Goal: Task Accomplishment & Management: Manage account settings

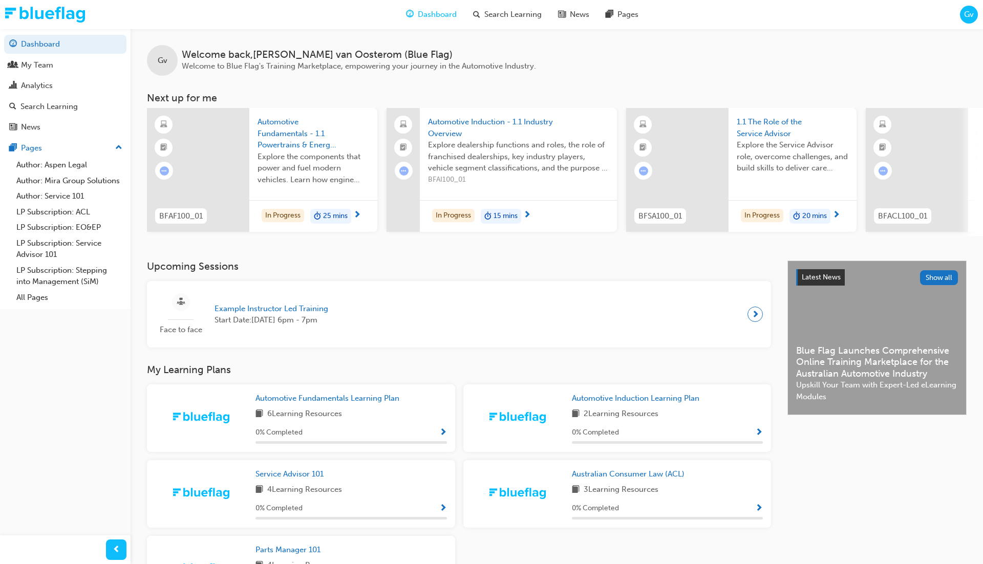
click at [276, 257] on div "Gv Welcome back , [PERSON_NAME] (Blue Flag) Welcome to Blue Flag's Training Mar…" at bounding box center [557, 145] width 852 height 232
click at [352, 267] on h3 "Upcoming Sessions" at bounding box center [459, 267] width 624 height 12
click at [46, 68] on div "My Team" at bounding box center [37, 65] width 32 height 12
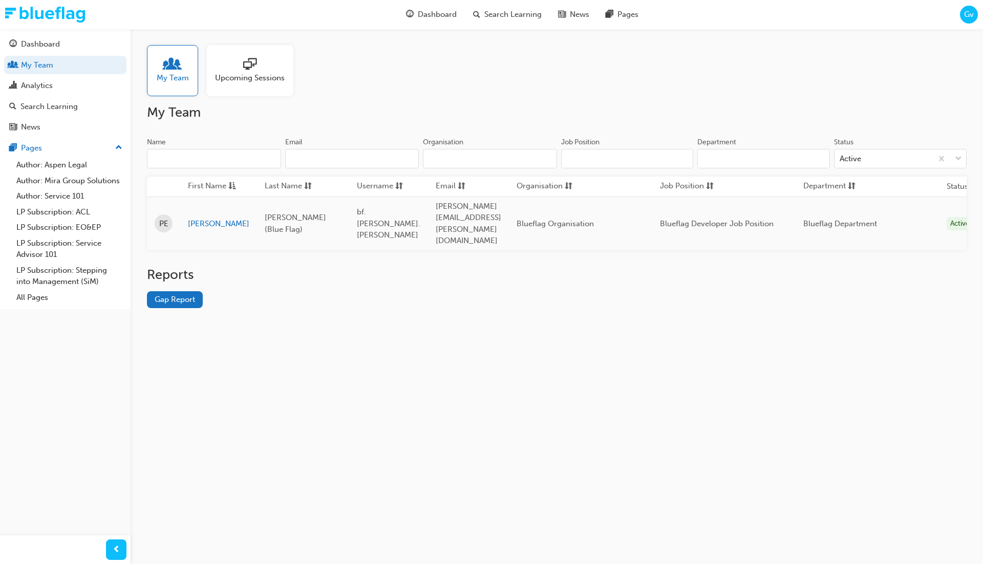
click at [419, 339] on div "My Team Upcoming Sessions My Team Name Email Organisation Job Position Departme…" at bounding box center [491, 282] width 983 height 564
click at [69, 88] on div "Analytics" at bounding box center [65, 85] width 112 height 13
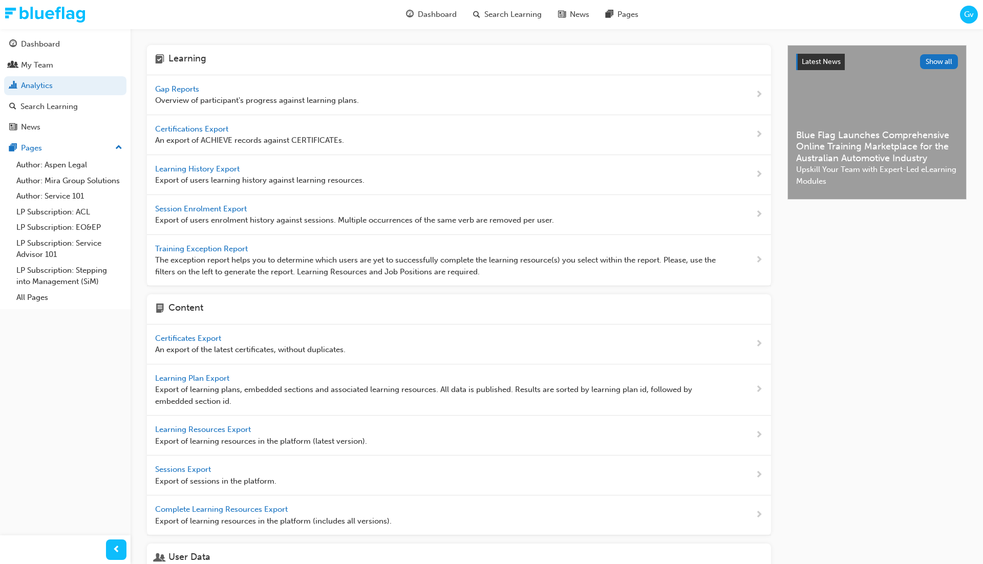
click at [224, 167] on span "Learning History Export" at bounding box center [198, 168] width 87 height 9
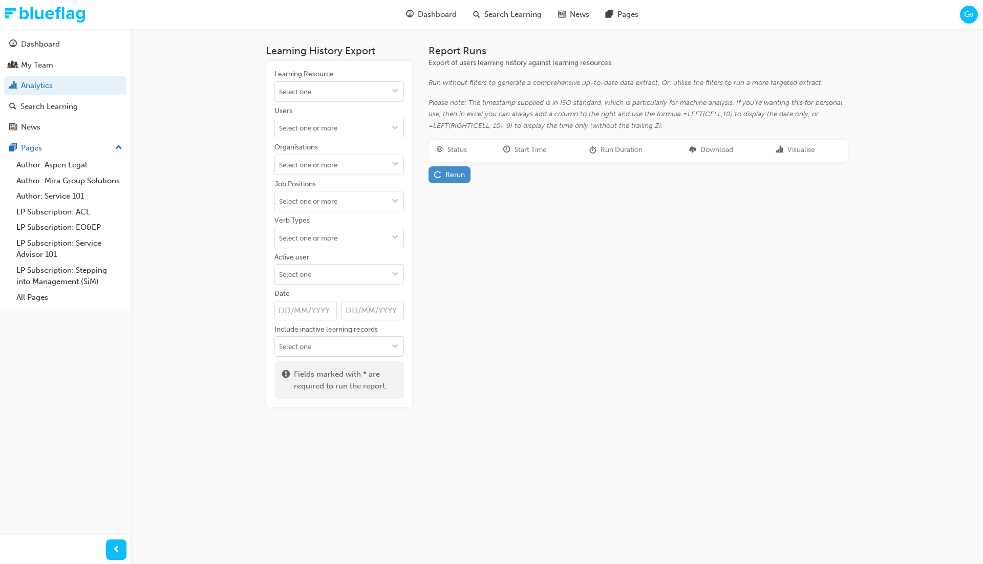
click at [463, 178] on div "Rerun" at bounding box center [454, 174] width 19 height 9
click at [729, 217] on div "Report Runs Export of users learning history against learning resources. Run wi…" at bounding box center [638, 226] width 419 height 362
click at [735, 175] on link "Download" at bounding box center [724, 173] width 45 height 15
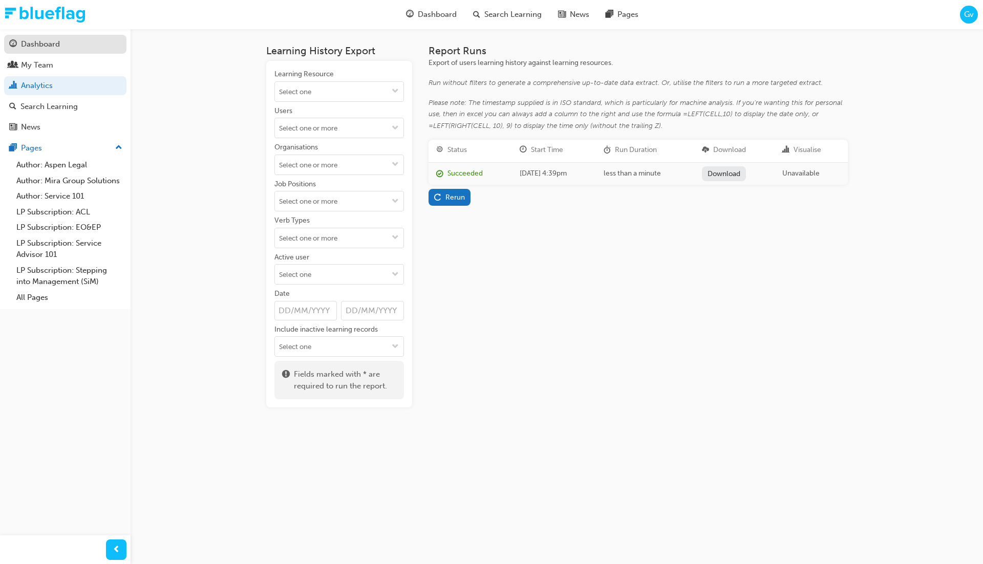
click at [45, 49] on div "Dashboard" at bounding box center [40, 44] width 39 height 12
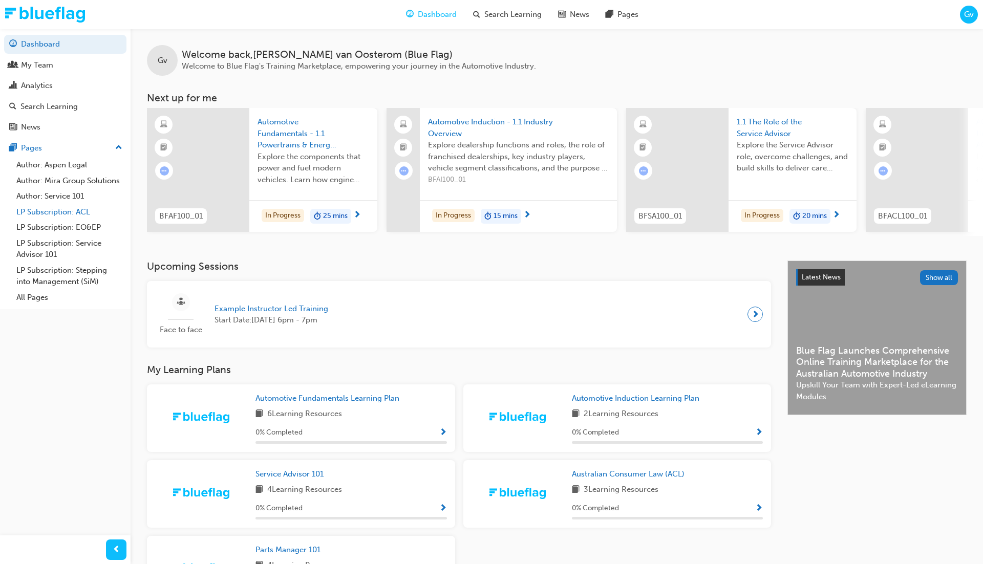
click at [45, 212] on link "LP Subscription: ACL" at bounding box center [69, 212] width 114 height 16
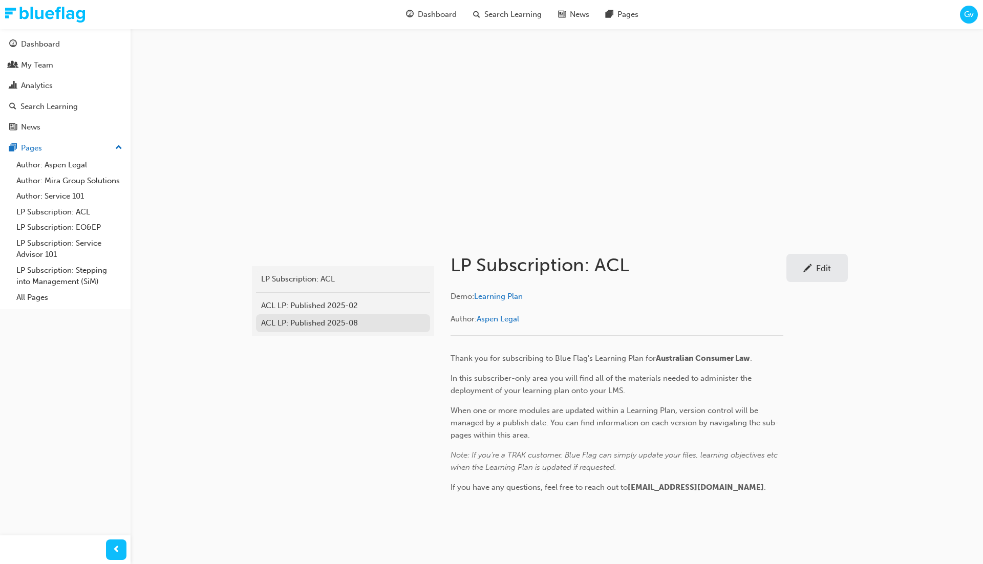
click at [336, 324] on div "ACL LP: Published 2025-08" at bounding box center [343, 323] width 164 height 12
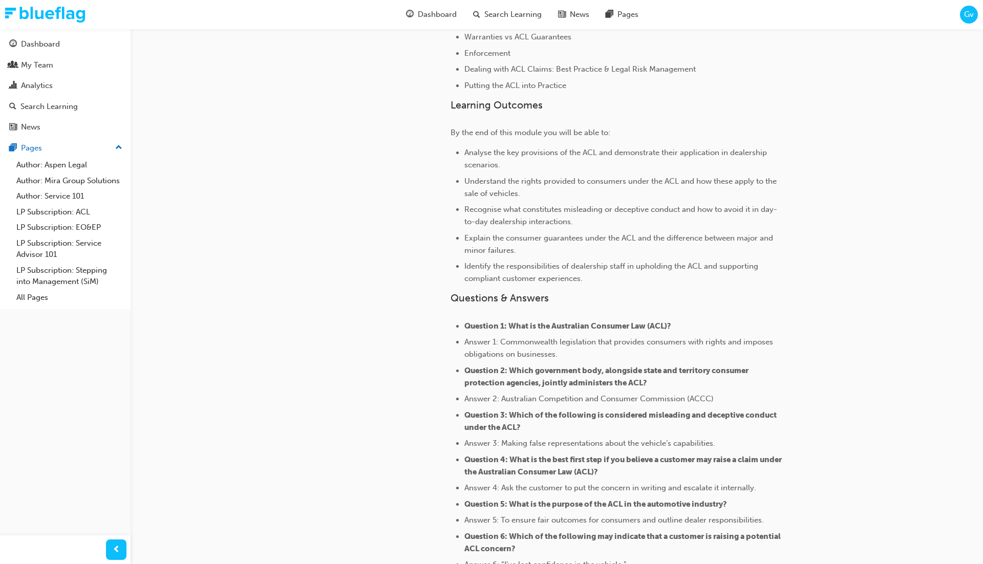
scroll to position [701, 0]
